Goal: Task Accomplishment & Management: Manage account settings

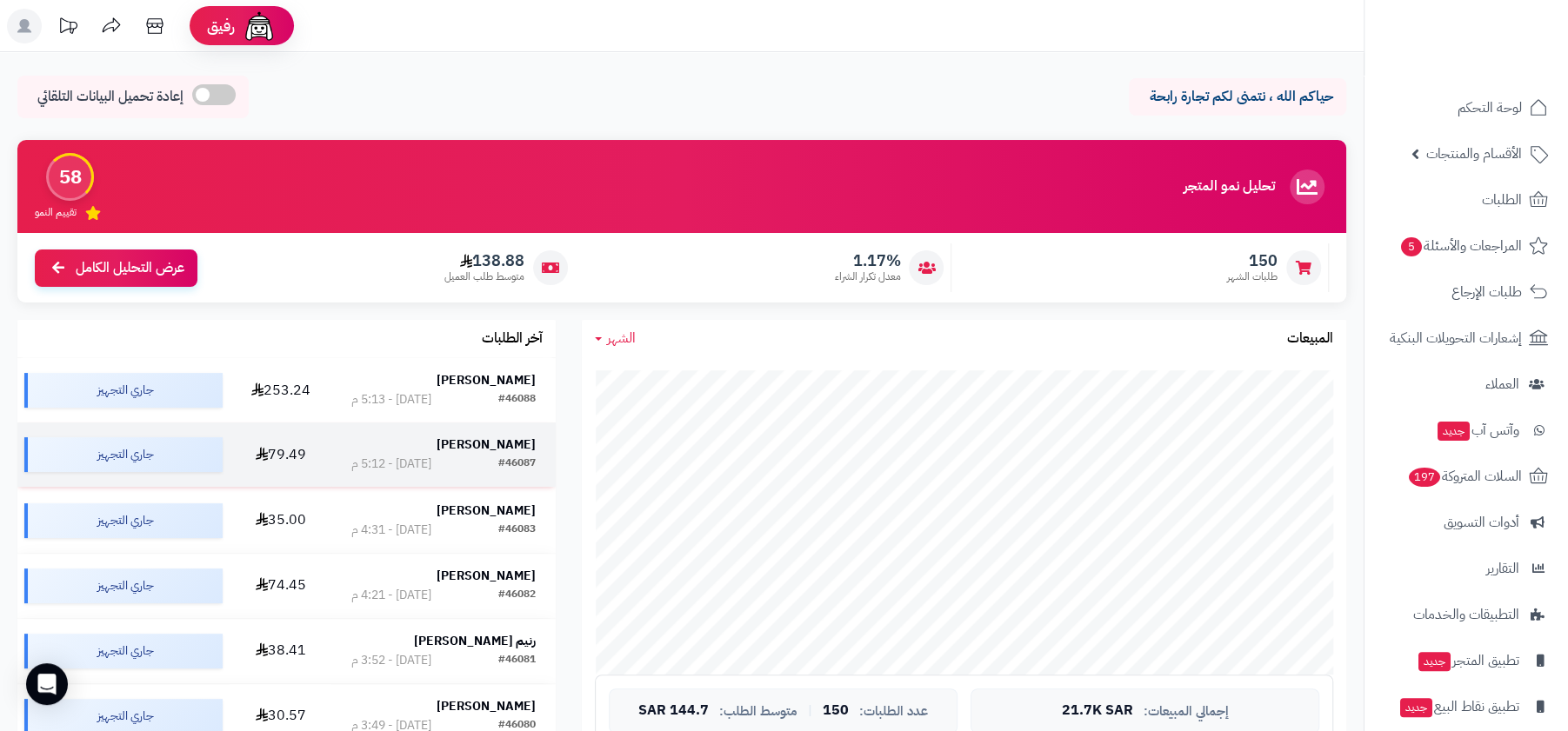
click at [496, 468] on div "#46087 اليوم - 5:12 م" at bounding box center [443, 464] width 184 height 18
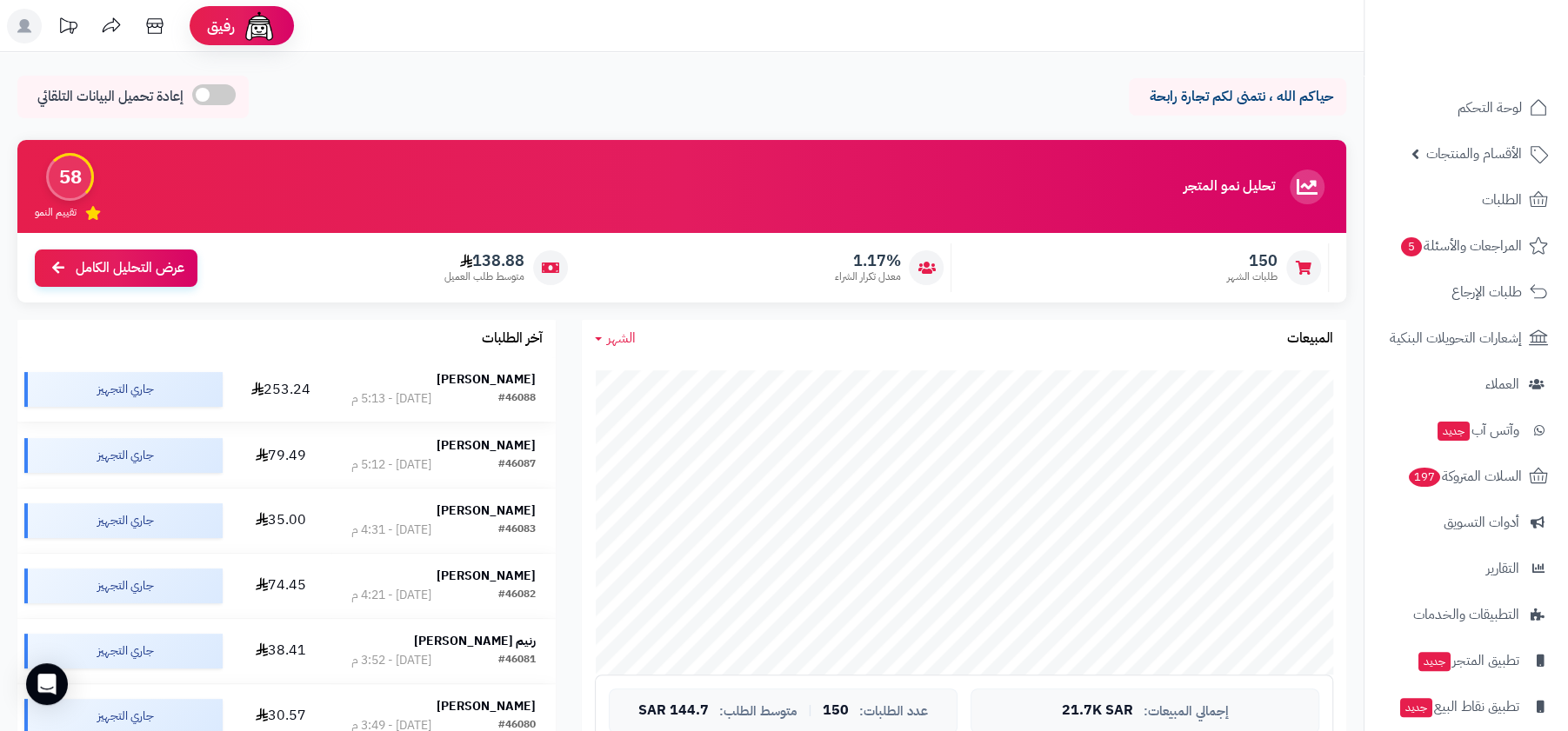
click at [481, 394] on div "#46088 اليوم - 5:13 م" at bounding box center [443, 399] width 184 height 18
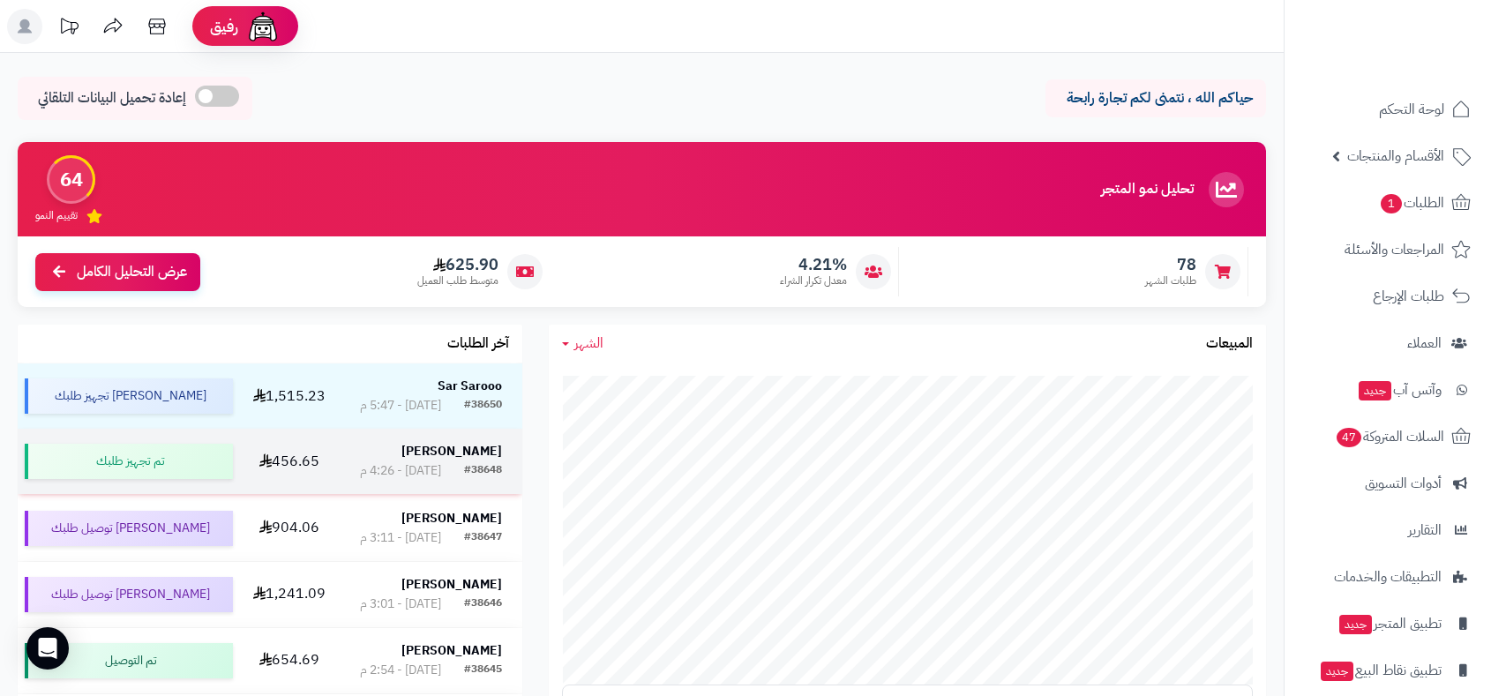
click at [456, 445] on strong "عبدالله الثبيتي" at bounding box center [452, 451] width 101 height 19
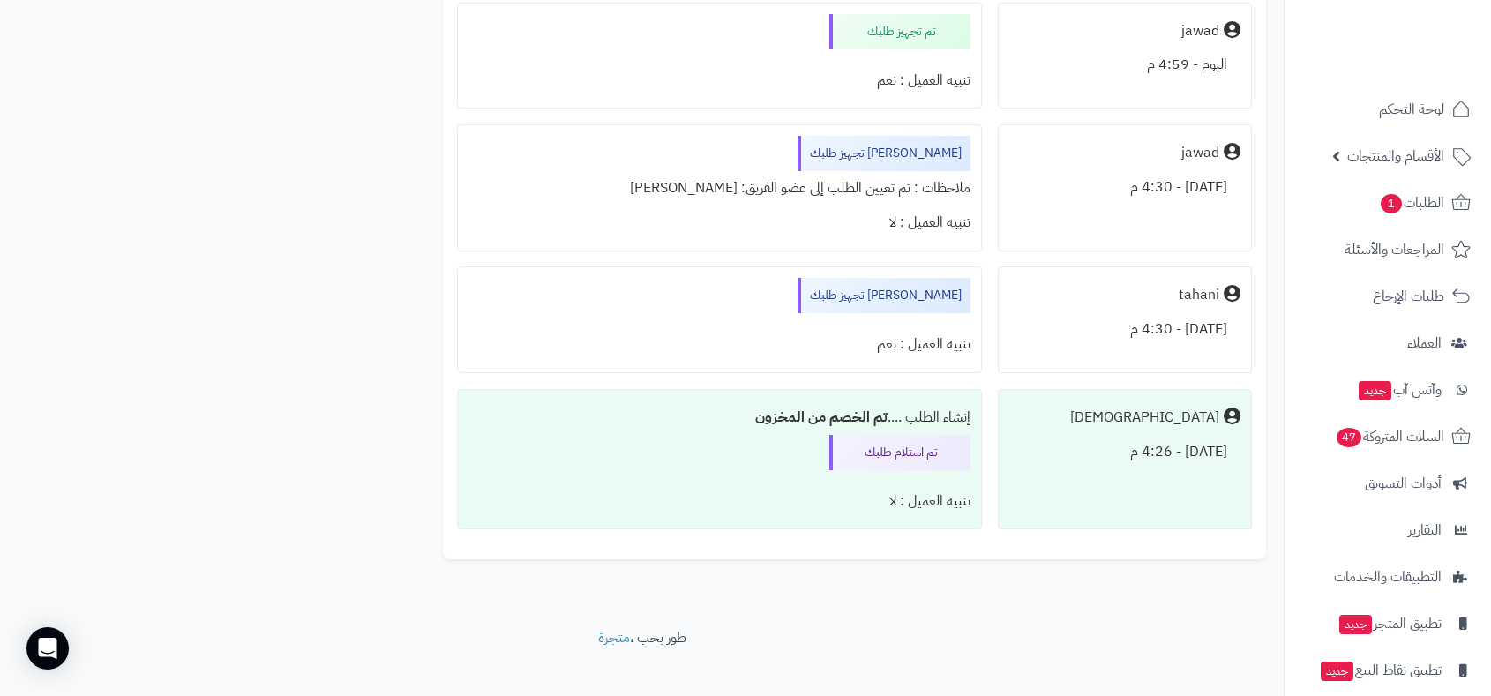
scroll to position [2480, 0]
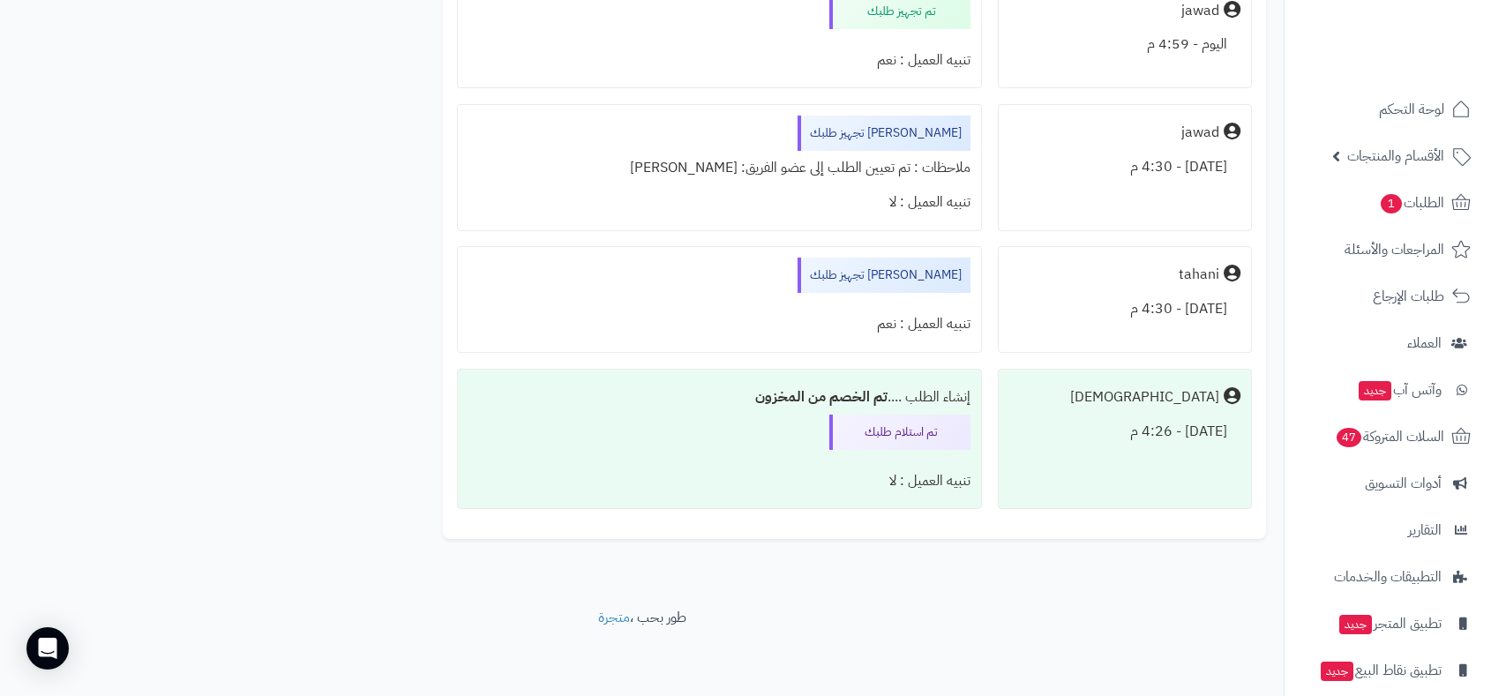
click at [937, 271] on div "[PERSON_NAME] تجهيز طلبك" at bounding box center [884, 275] width 173 height 35
click at [757, 206] on div "تنبيه العميل : لا" at bounding box center [720, 202] width 502 height 34
click at [816, 176] on div "ملاحظات : تم تعيين الطلب إلى عضو الفريق: جواد مهدي" at bounding box center [720, 168] width 502 height 34
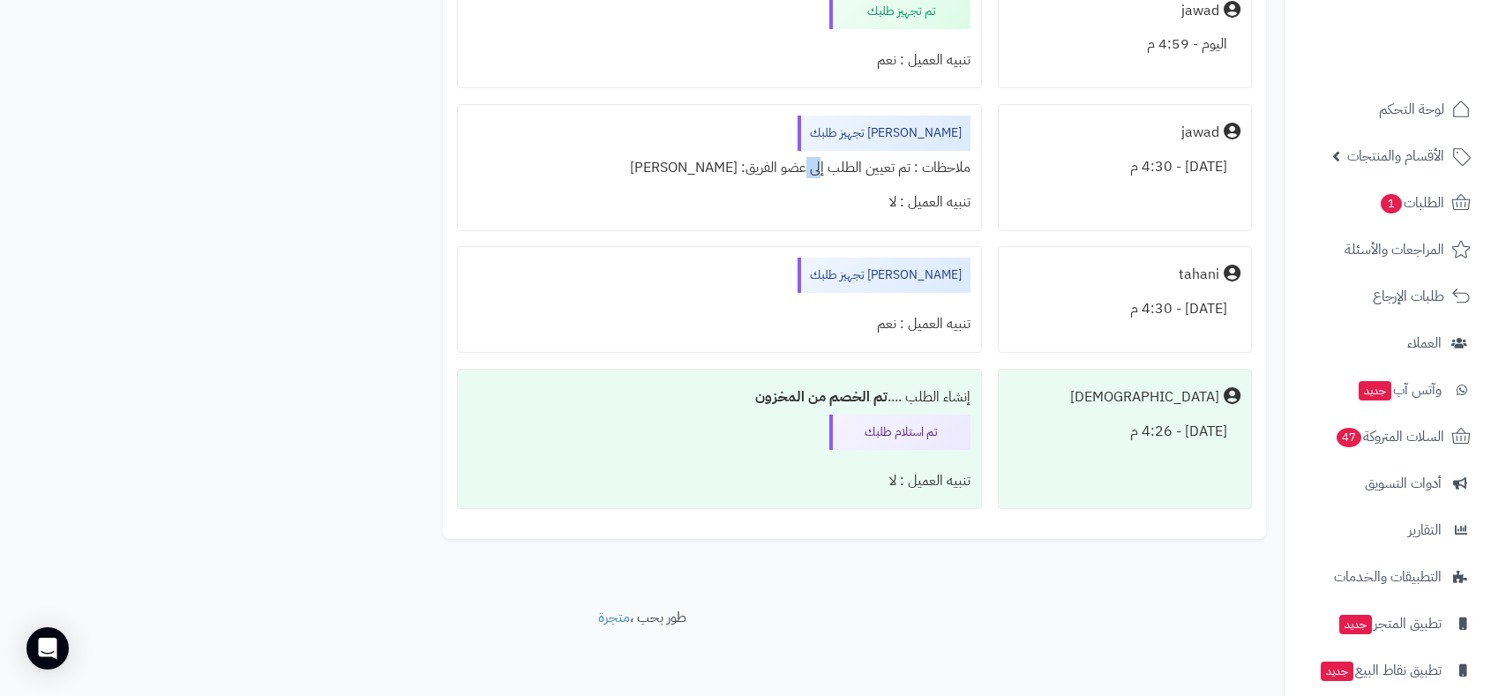
click at [816, 176] on div "ملاحظات : تم تعيين الطلب إلى عضو الفريق: جواد مهدي" at bounding box center [720, 168] width 502 height 34
click at [757, 269] on div "جاري تجهيز طلبك تنبيه العميل : نعم" at bounding box center [719, 299] width 525 height 107
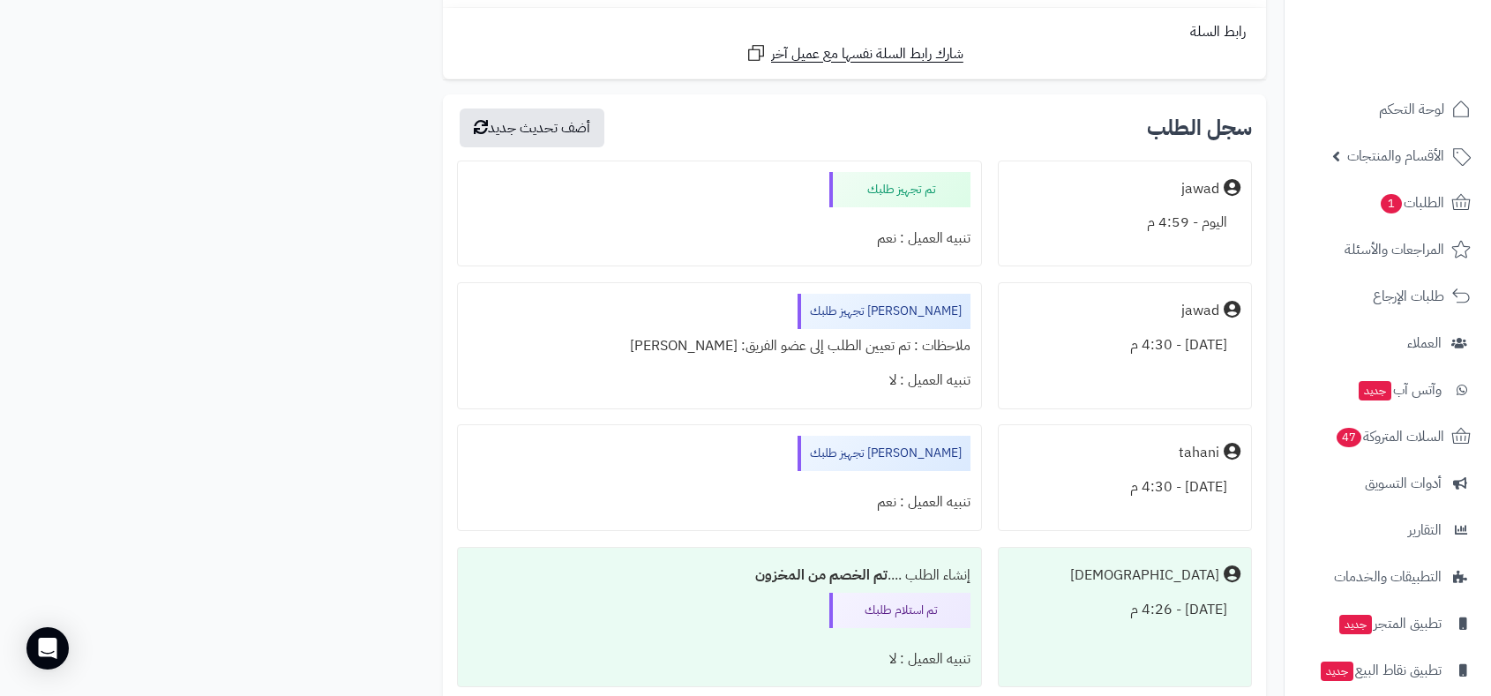
scroll to position [2288, 0]
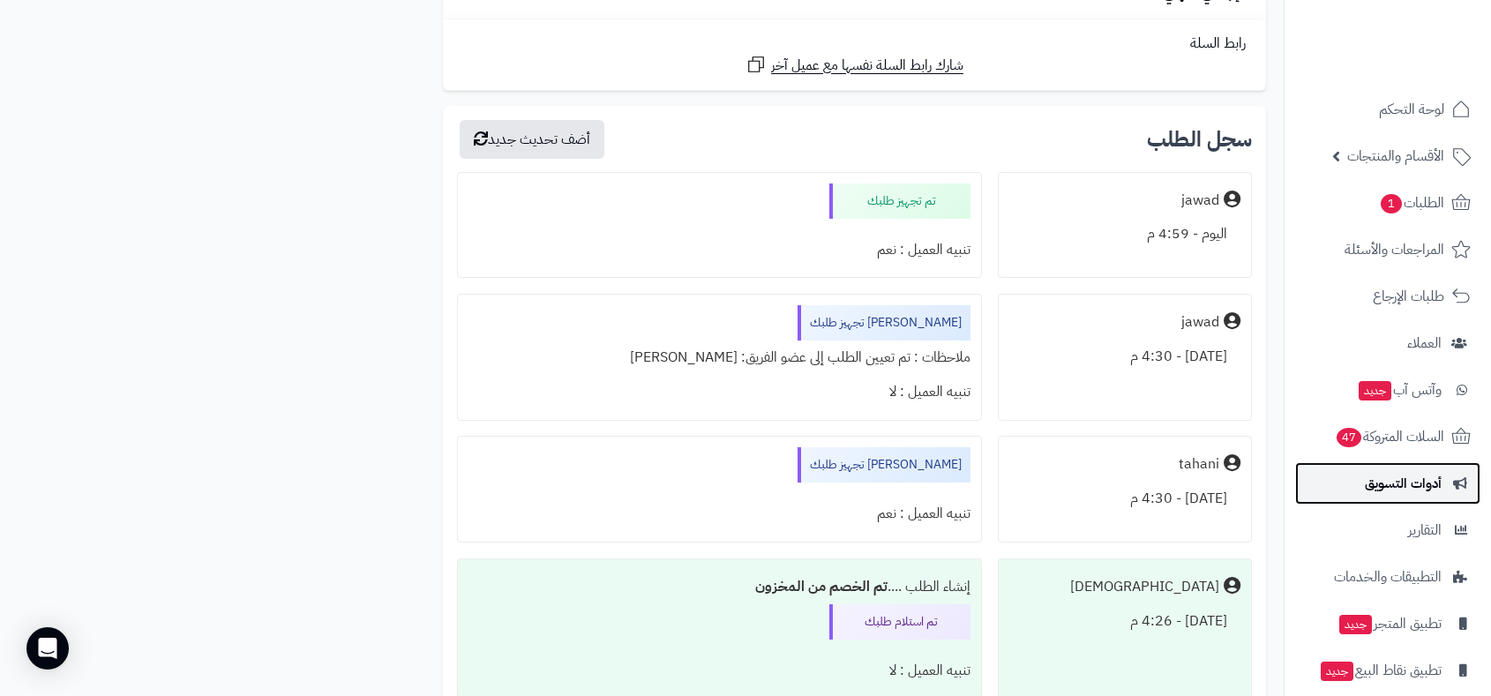
click at [1432, 498] on link "أدوات التسويق" at bounding box center [1387, 483] width 185 height 42
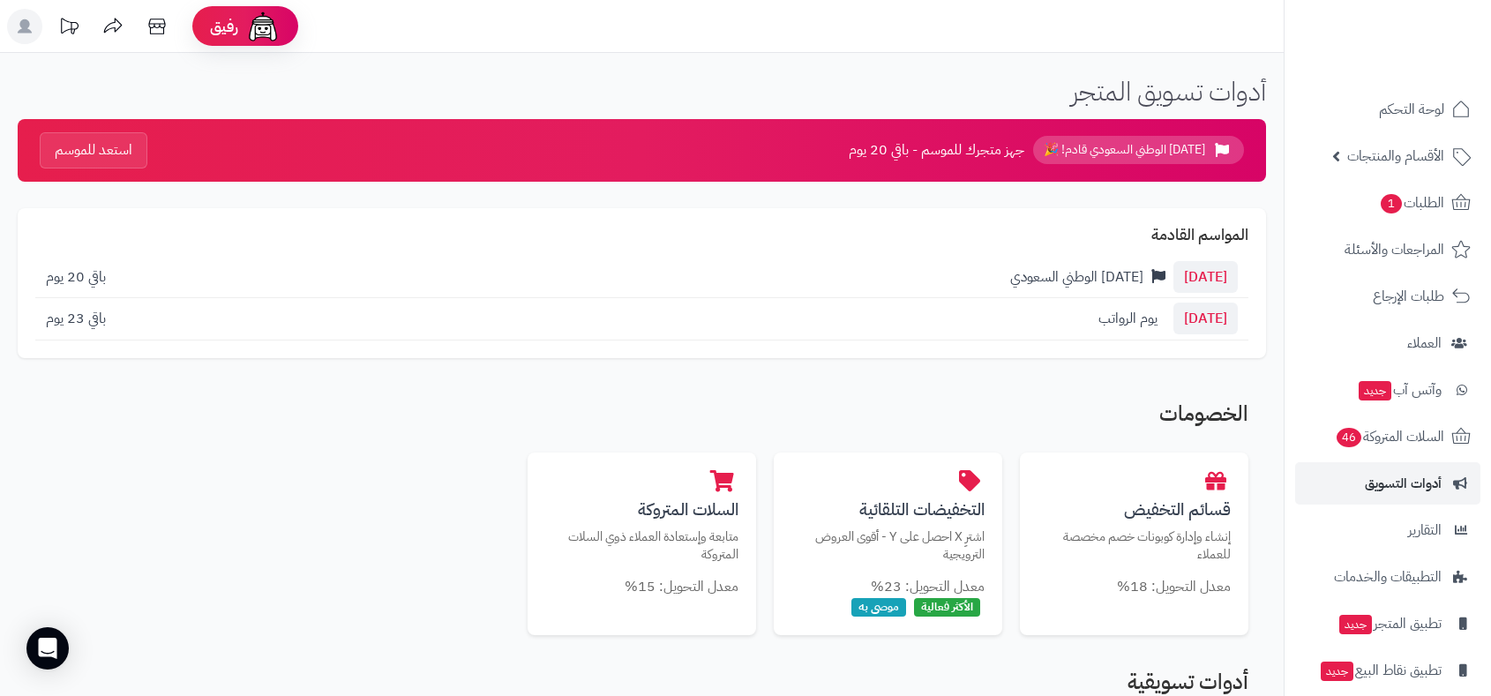
click at [636, 0] on header "رفيق ! الطلبات معالجة مكتمل إرجاع المنتجات العملاء المتواجدون الان 28527 عملاء …" at bounding box center [745, 26] width 1491 height 53
